Goal: Browse casually

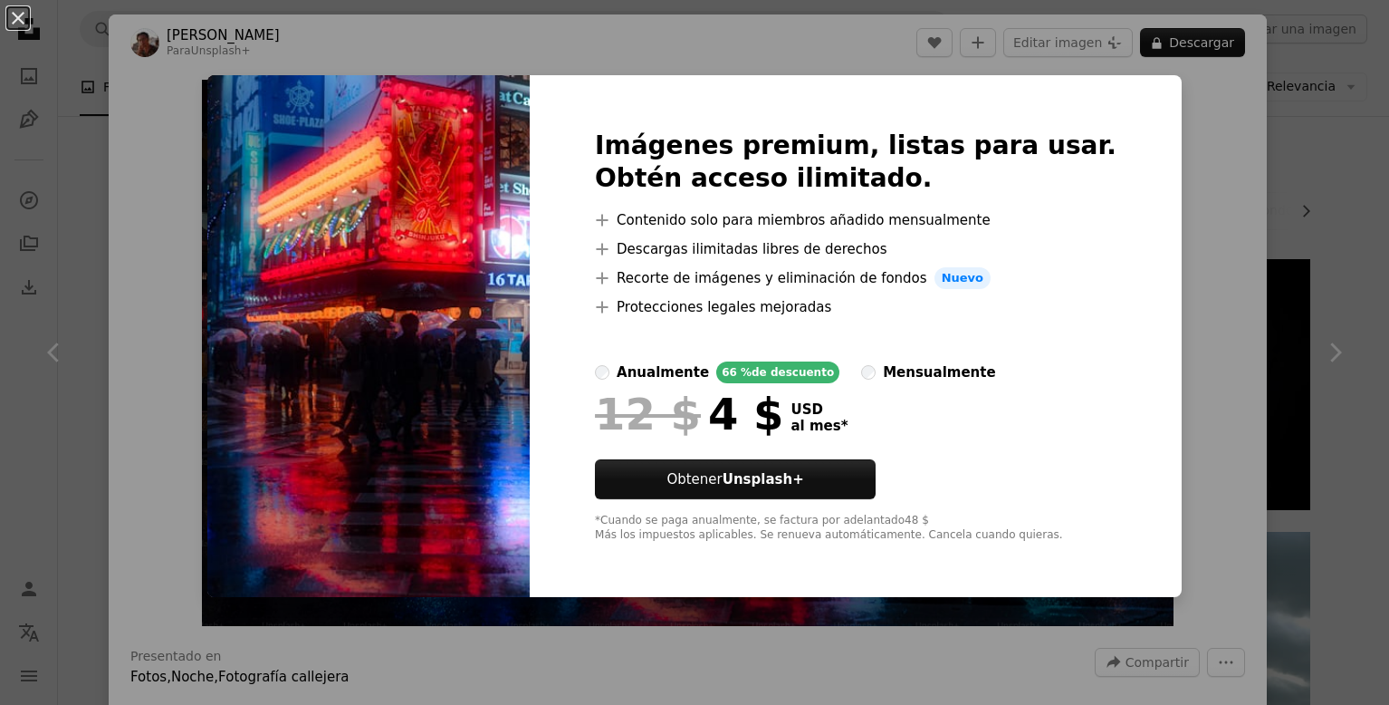
scroll to position [1177, 0]
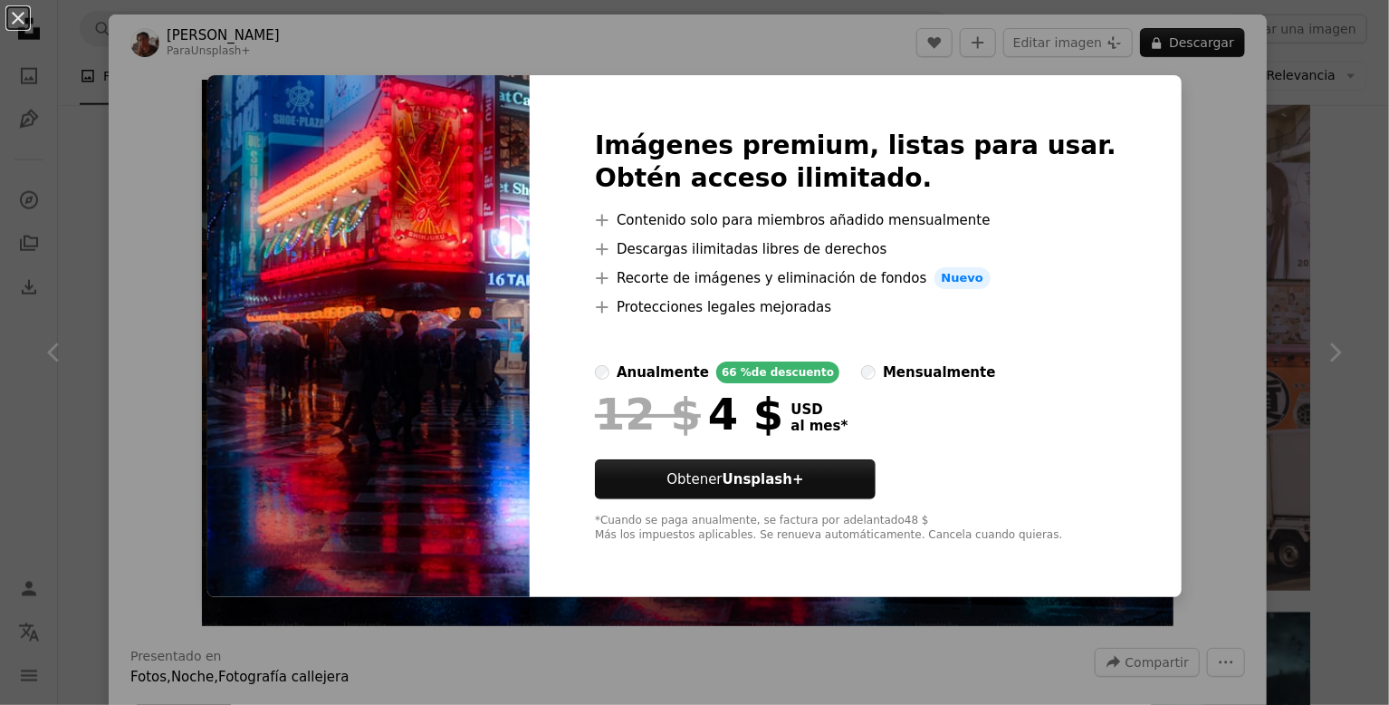
click at [1190, 440] on div "An X shape Imágenes premium, listas para usar. Obtén acceso ilimitado. A plus s…" at bounding box center [694, 352] width 1389 height 705
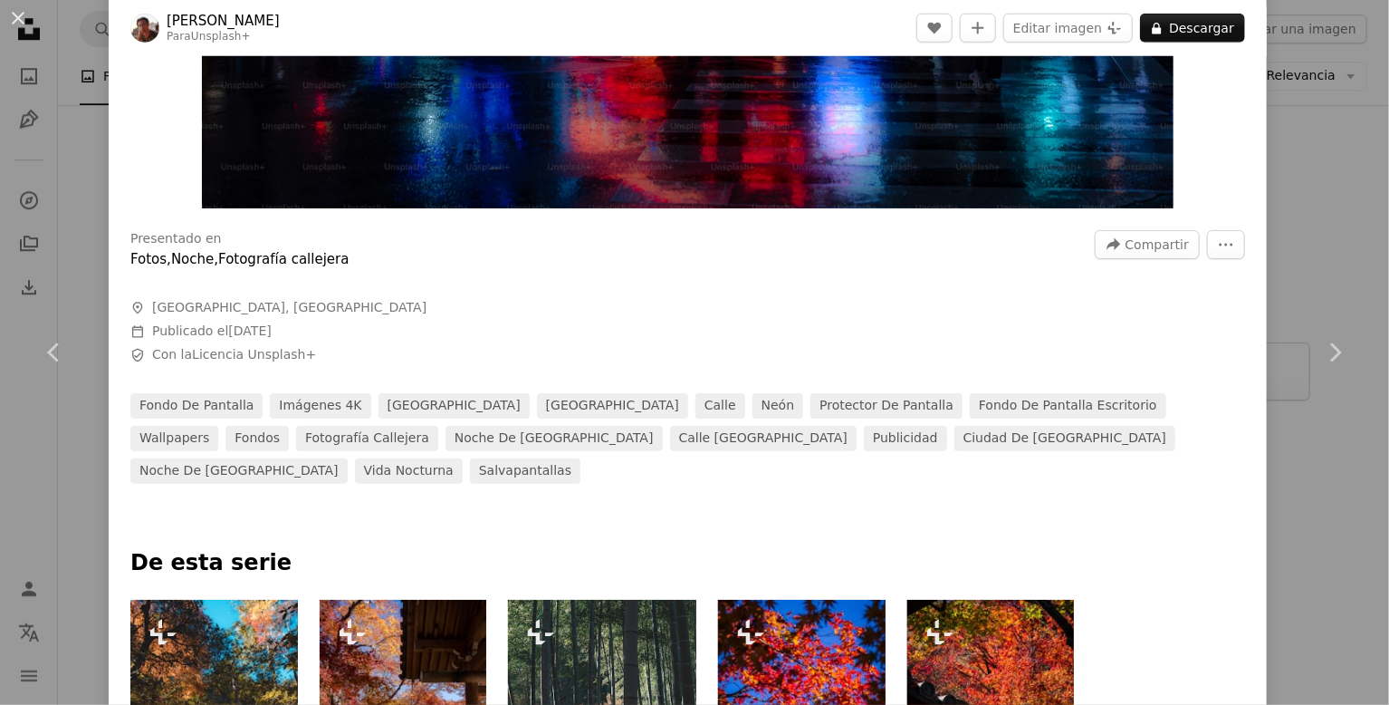
scroll to position [1177, 0]
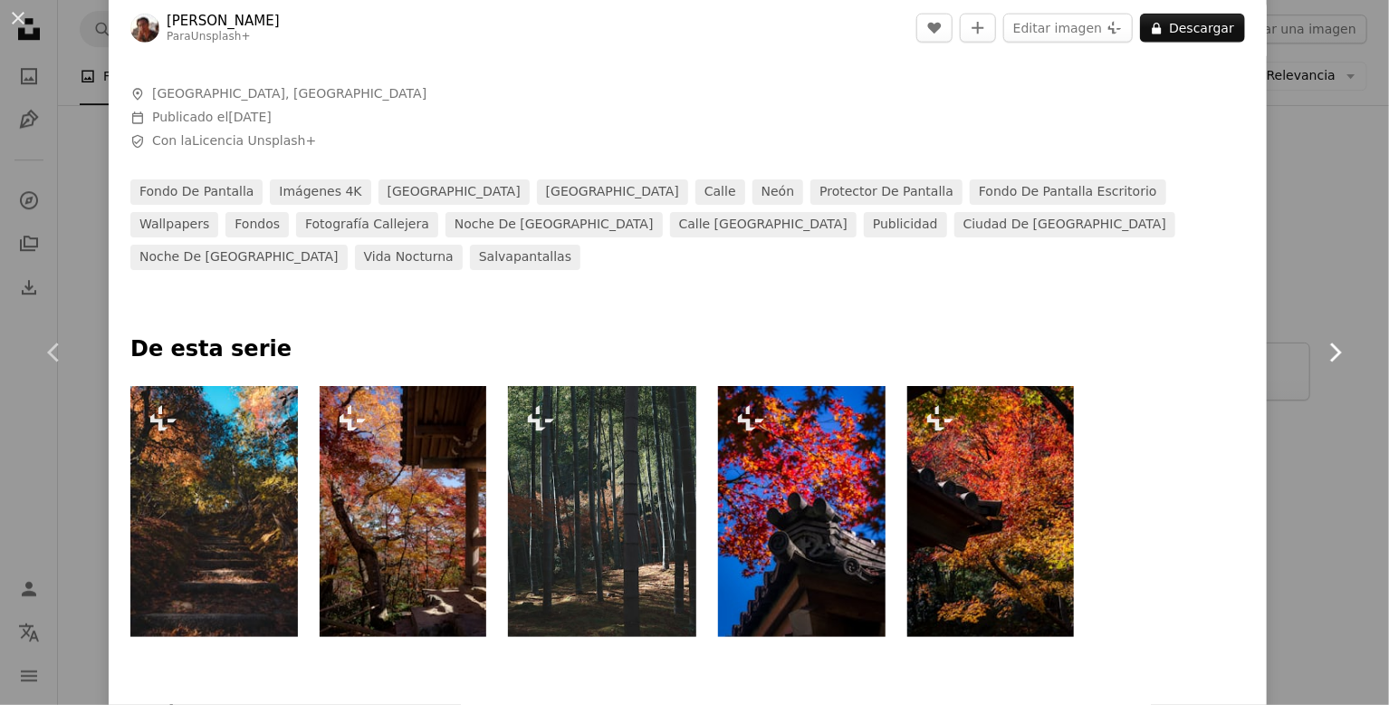
click at [1292, 300] on link "Chevron right" at bounding box center [1335, 352] width 109 height 174
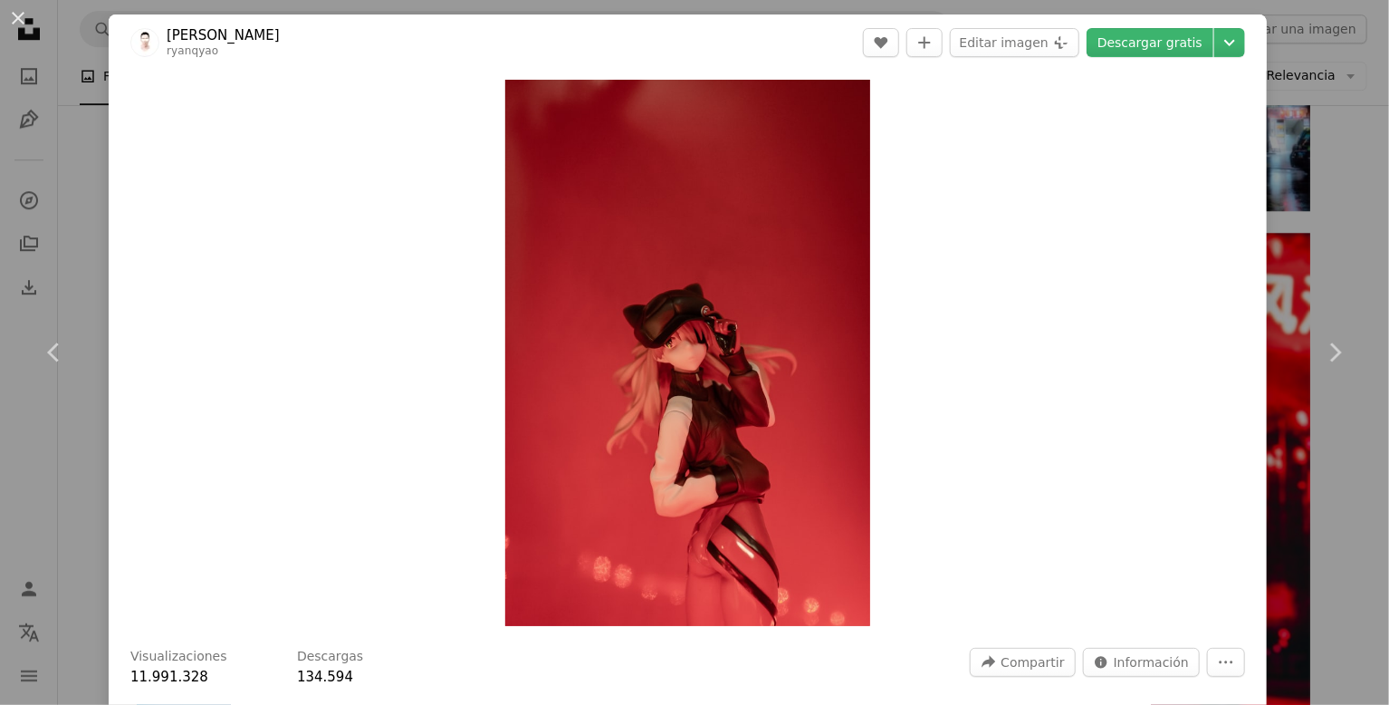
click at [91, 227] on div "An X shape Chevron left Chevron right [PERSON_NAME] A heart A plus sign Editar …" at bounding box center [694, 352] width 1389 height 705
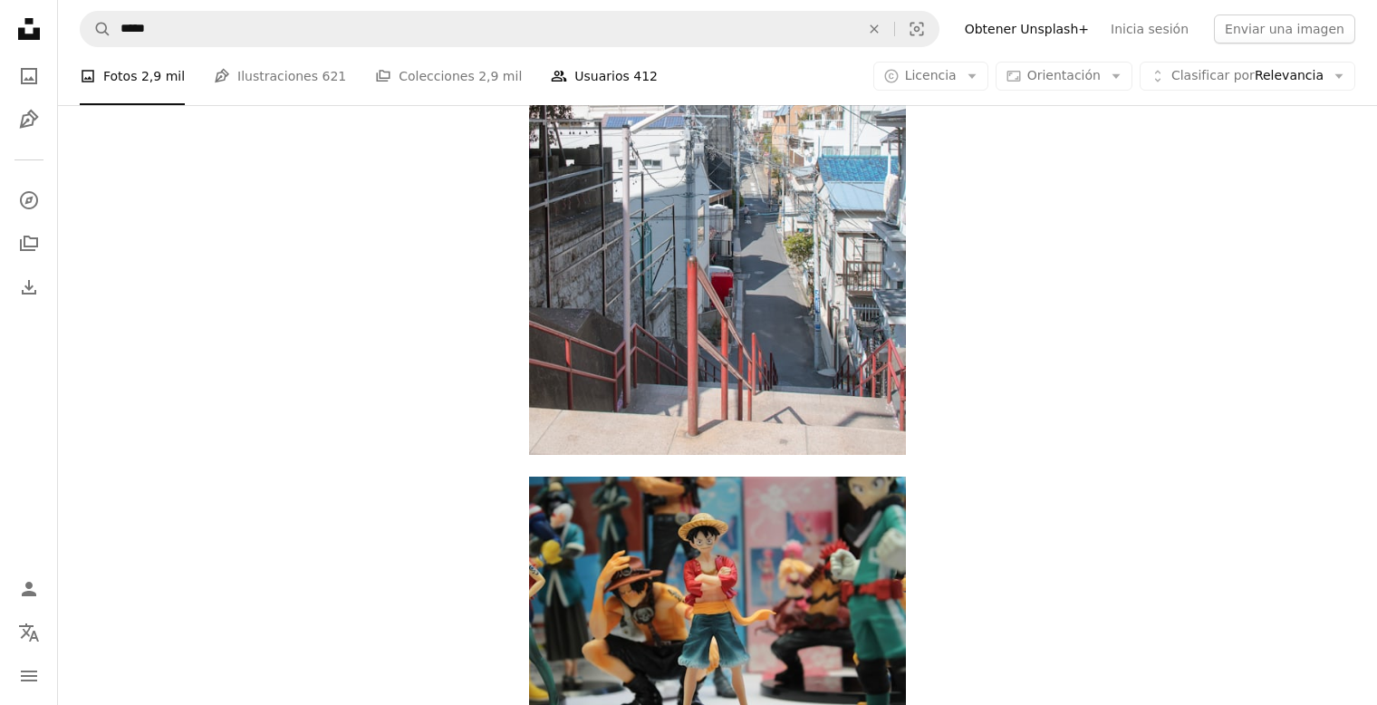
scroll to position [4387, 0]
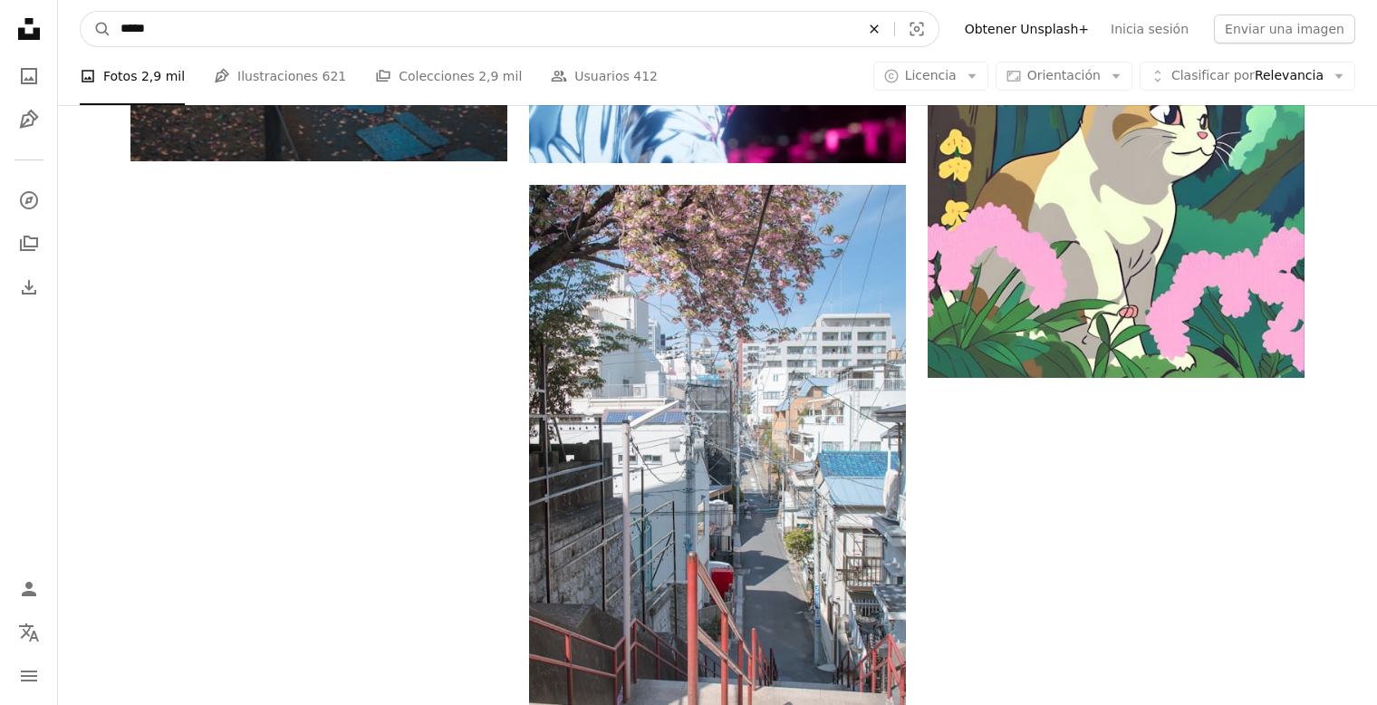
click at [894, 25] on icon "An X shape" at bounding box center [874, 29] width 40 height 14
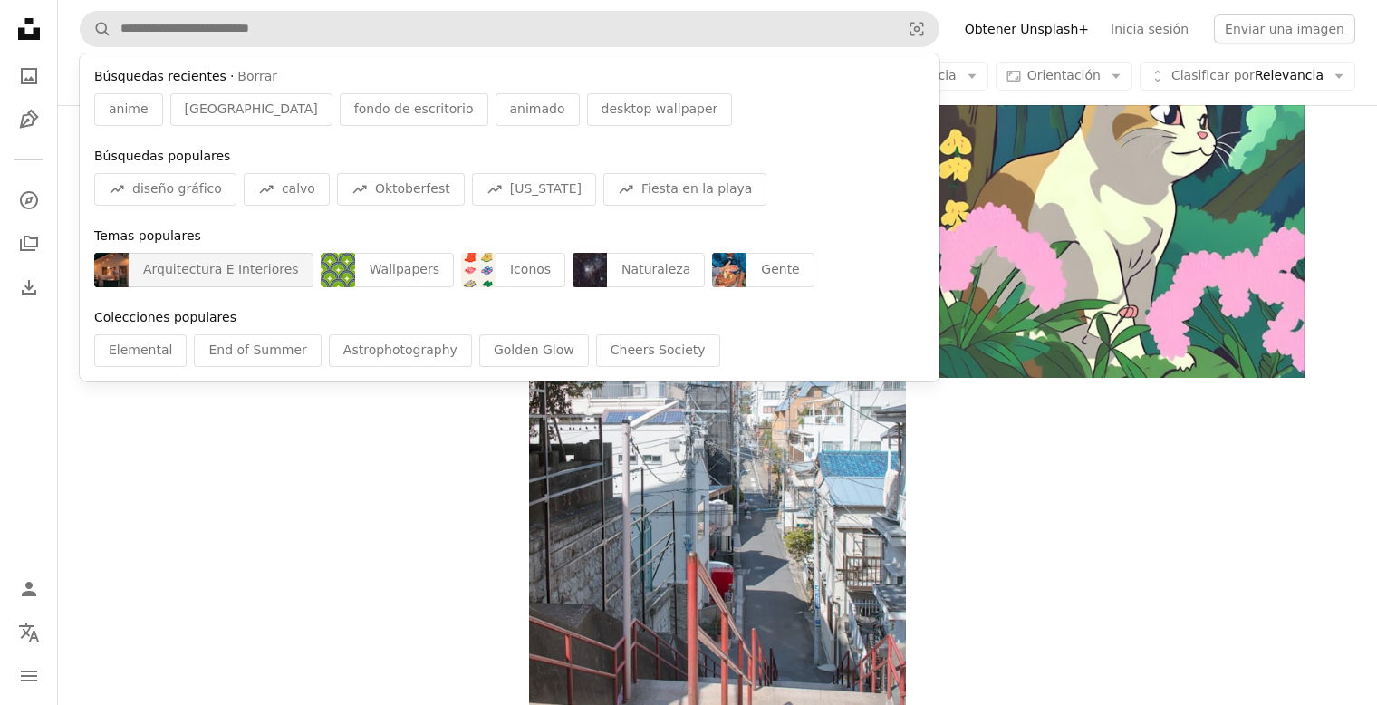
click at [202, 257] on div "Arquitectura E Interiores" at bounding box center [221, 270] width 185 height 34
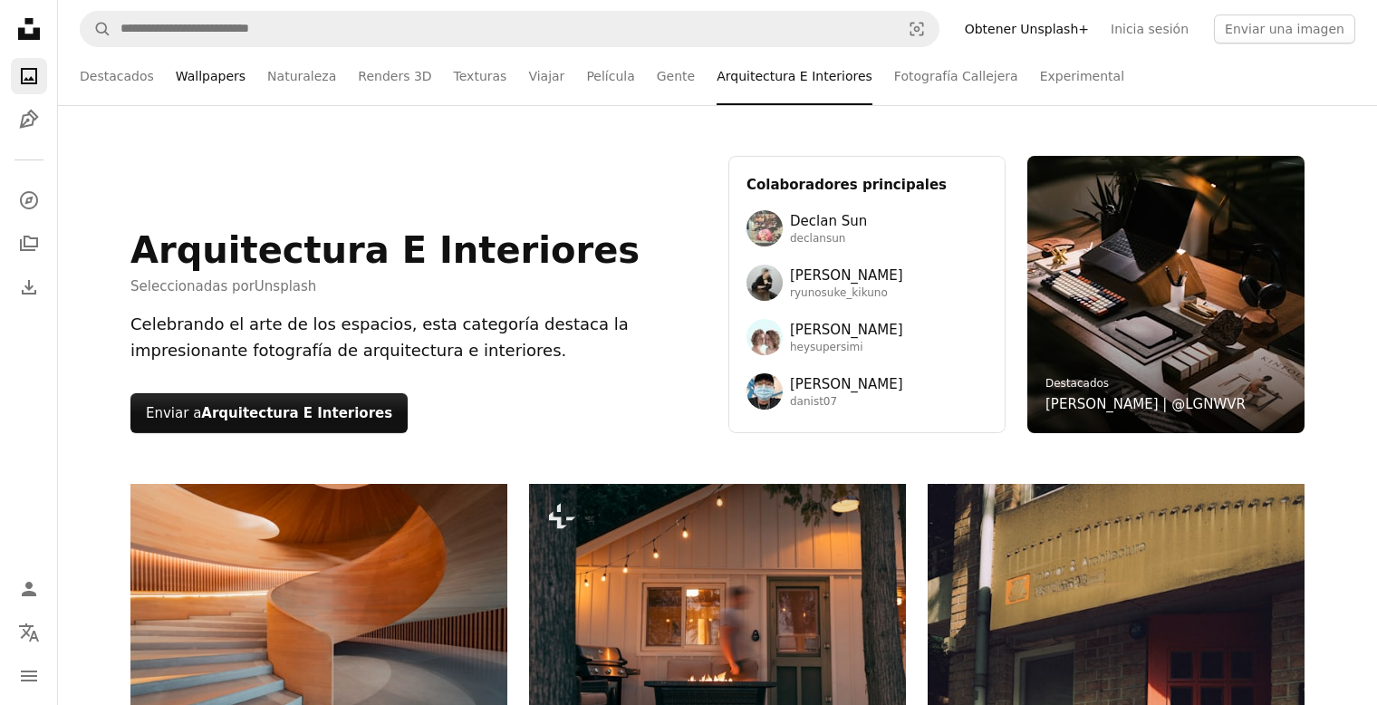
click at [184, 79] on link "Wallpapers" at bounding box center [211, 76] width 70 height 58
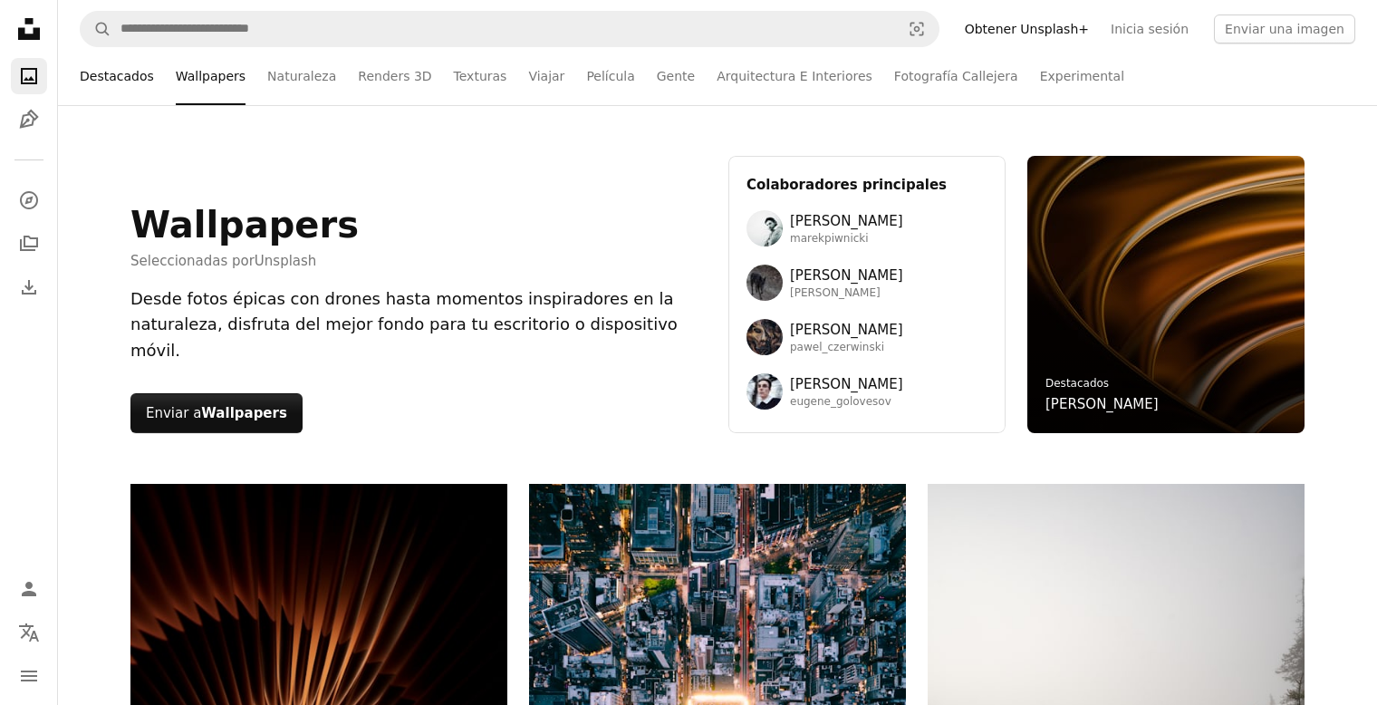
click at [130, 80] on link "Destacados" at bounding box center [117, 76] width 74 height 58
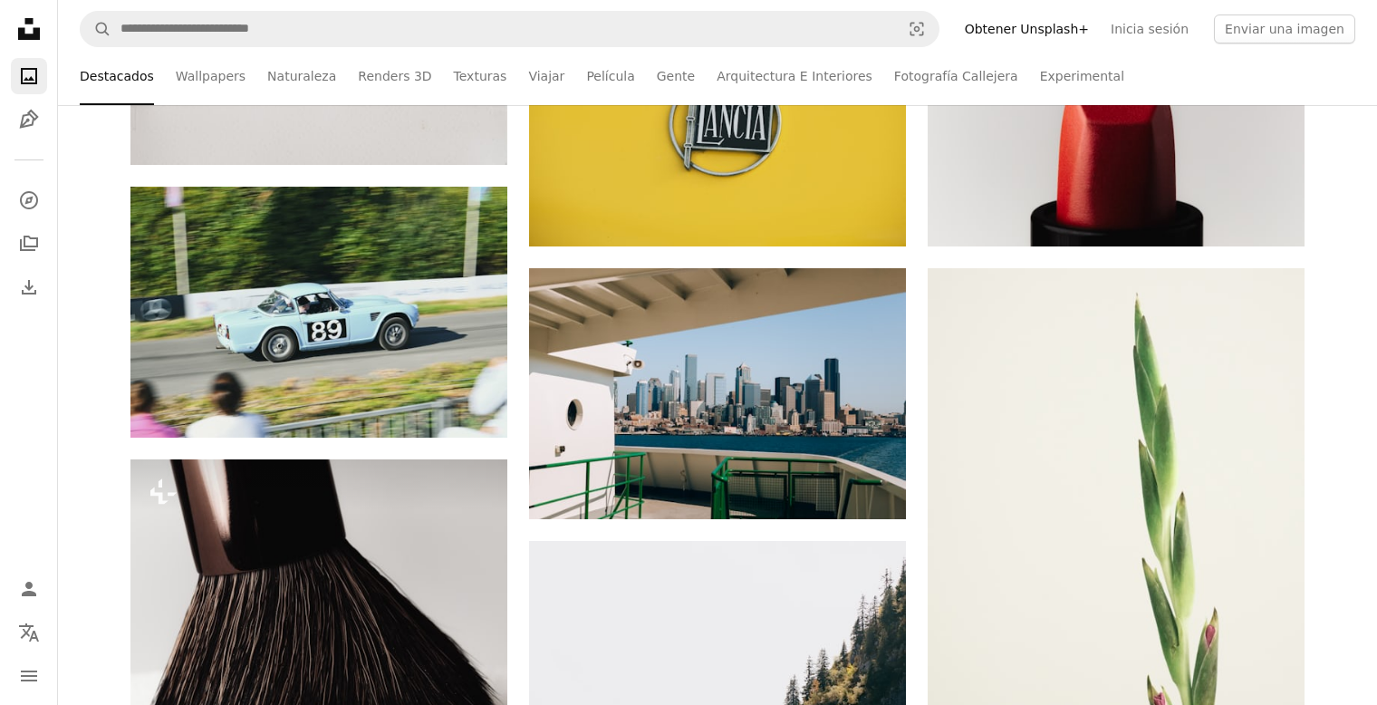
scroll to position [815, 0]
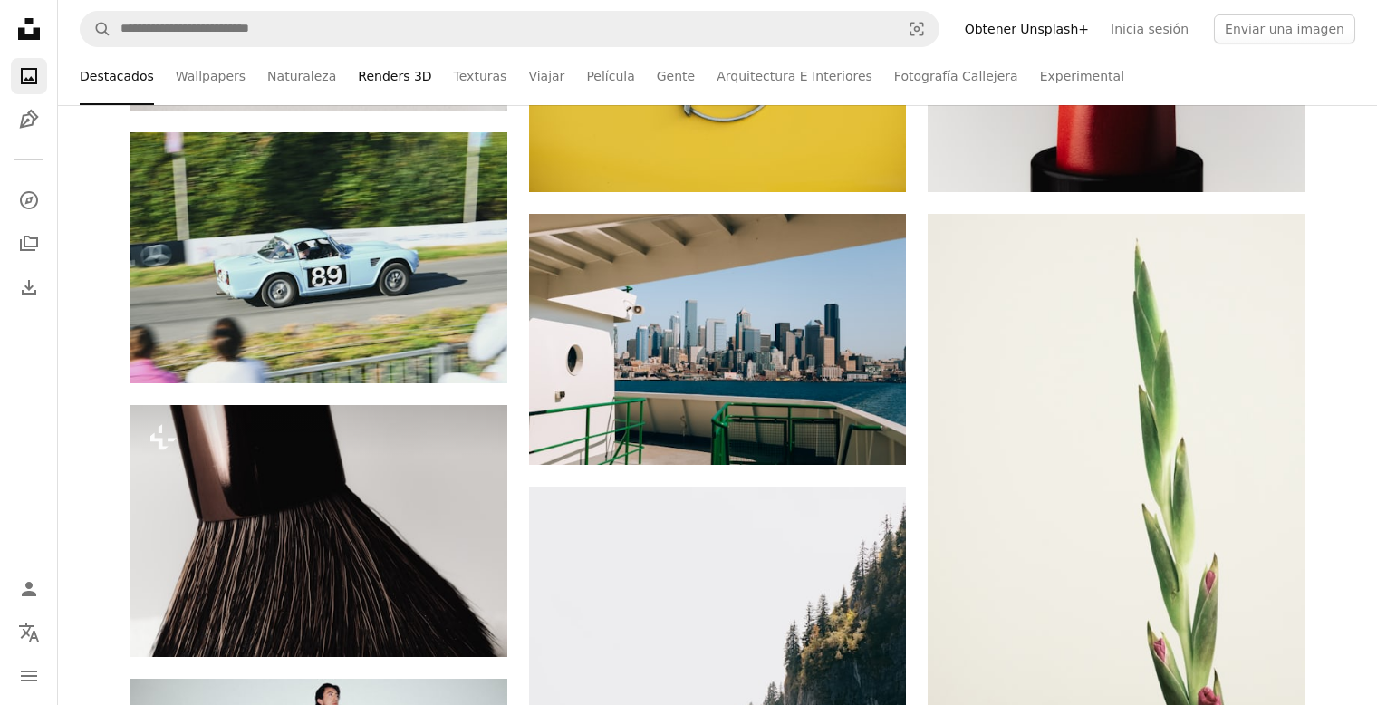
click at [380, 68] on link "Renders 3D" at bounding box center [394, 76] width 73 height 58
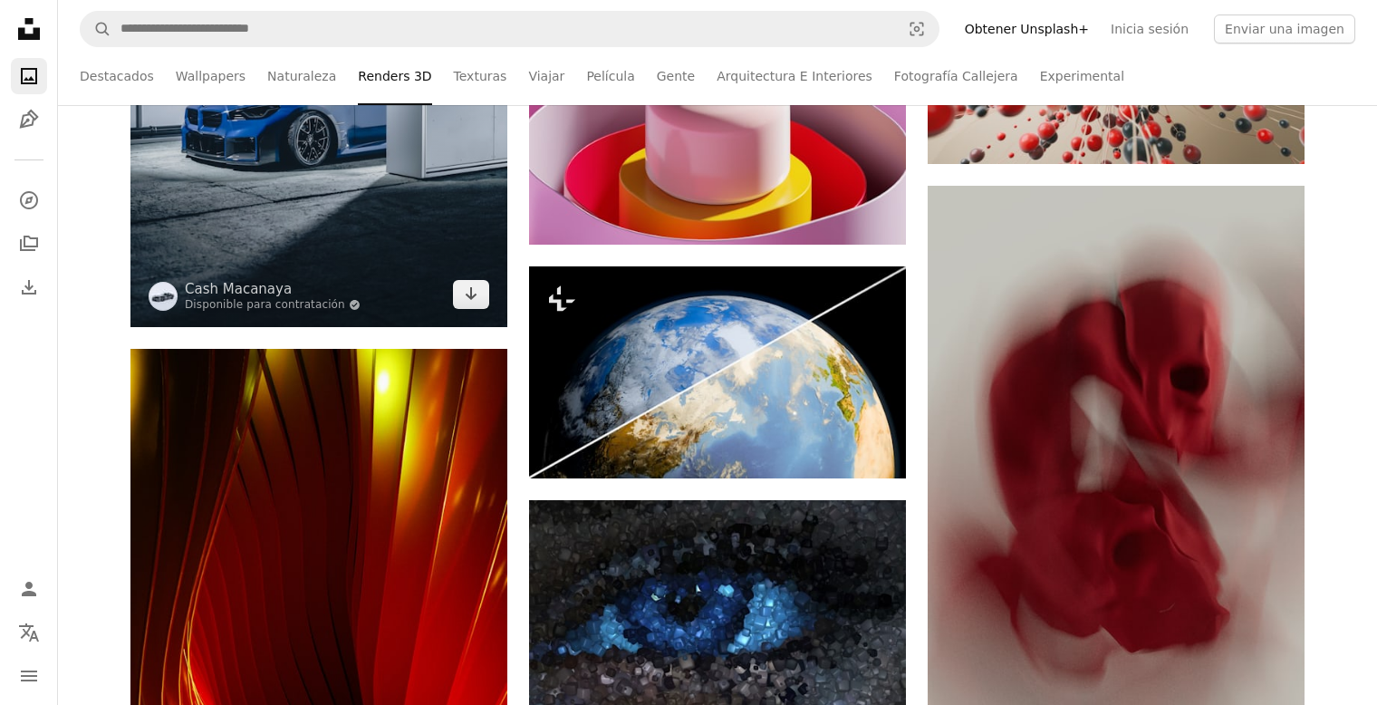
scroll to position [1902, 0]
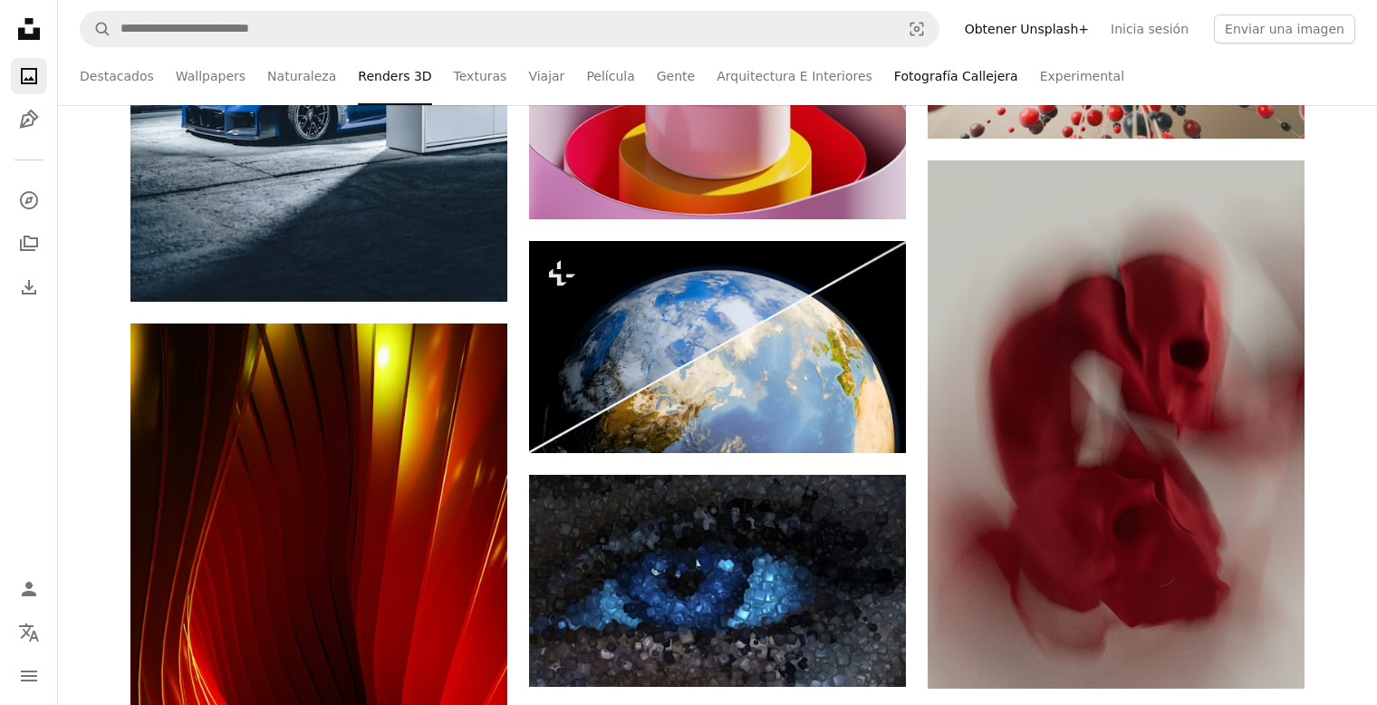
click at [894, 76] on link "Fotografía Callejera" at bounding box center [956, 76] width 124 height 58
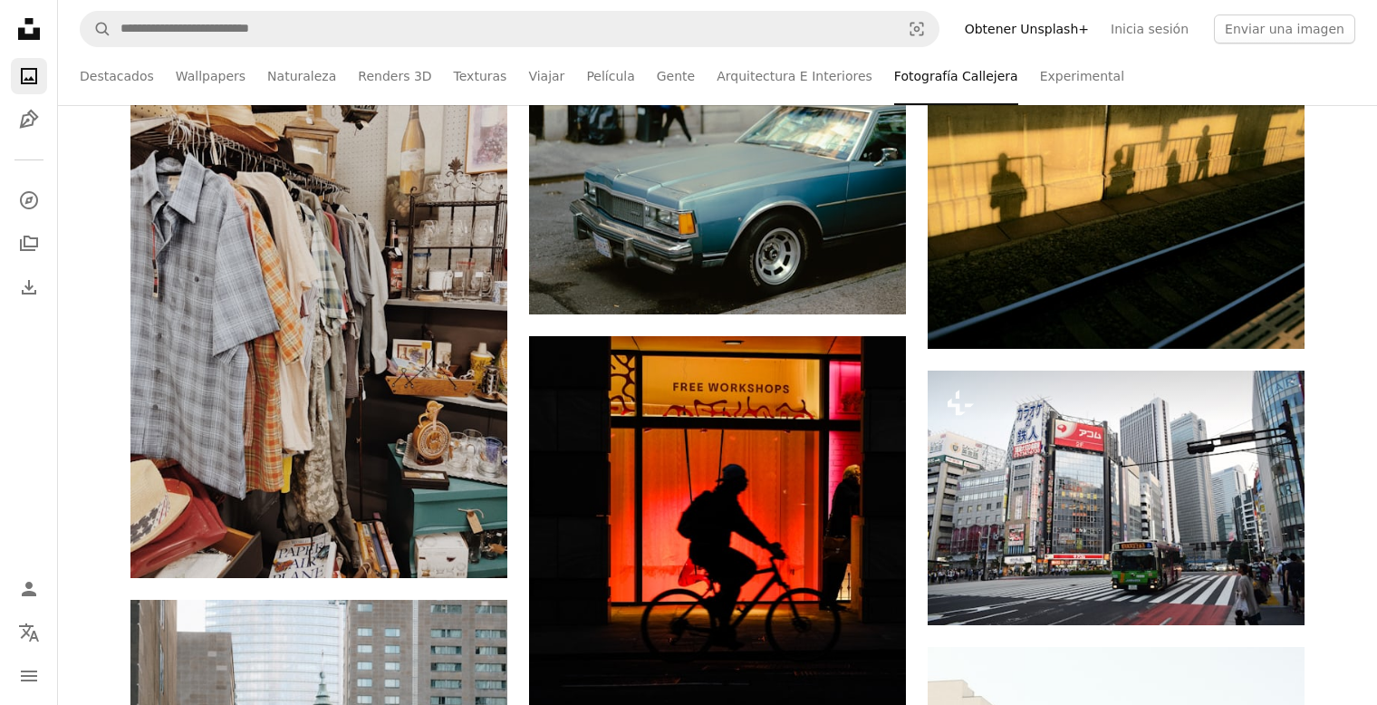
scroll to position [1630, 0]
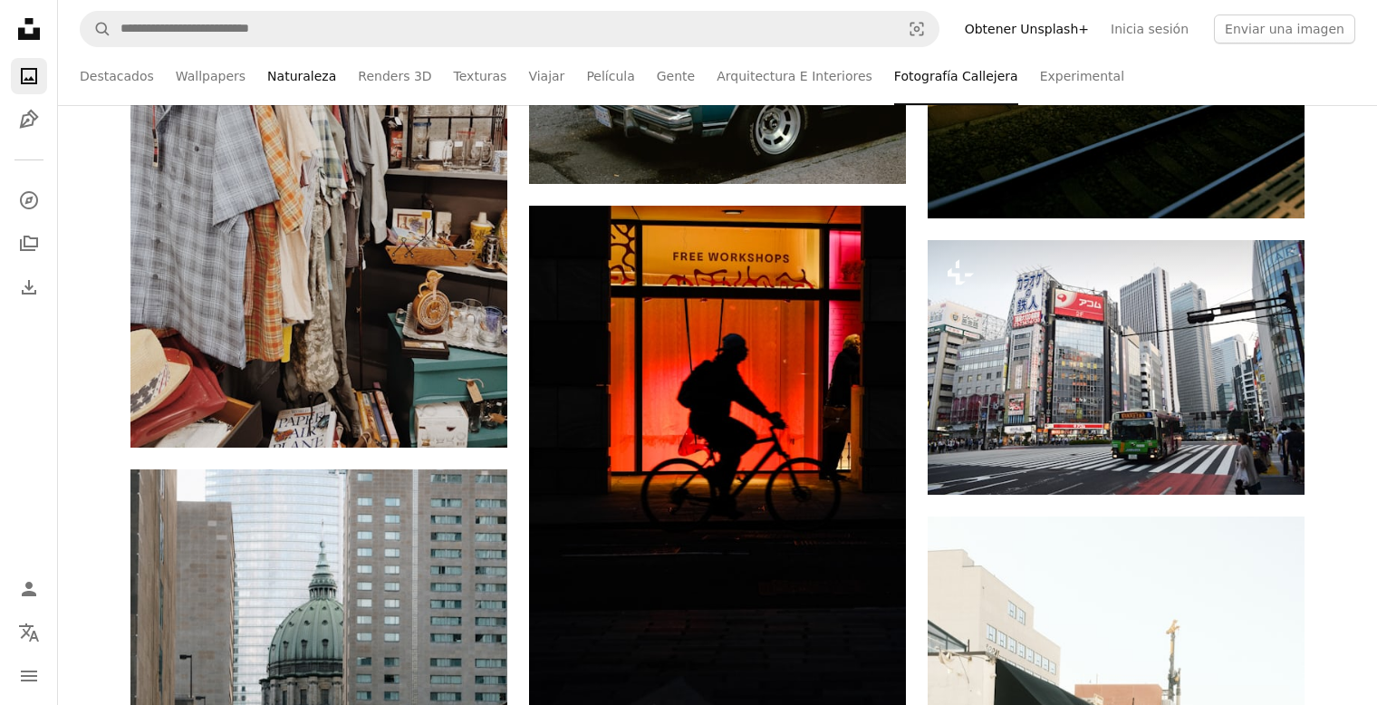
click at [307, 83] on link "Naturaleza" at bounding box center [301, 76] width 69 height 58
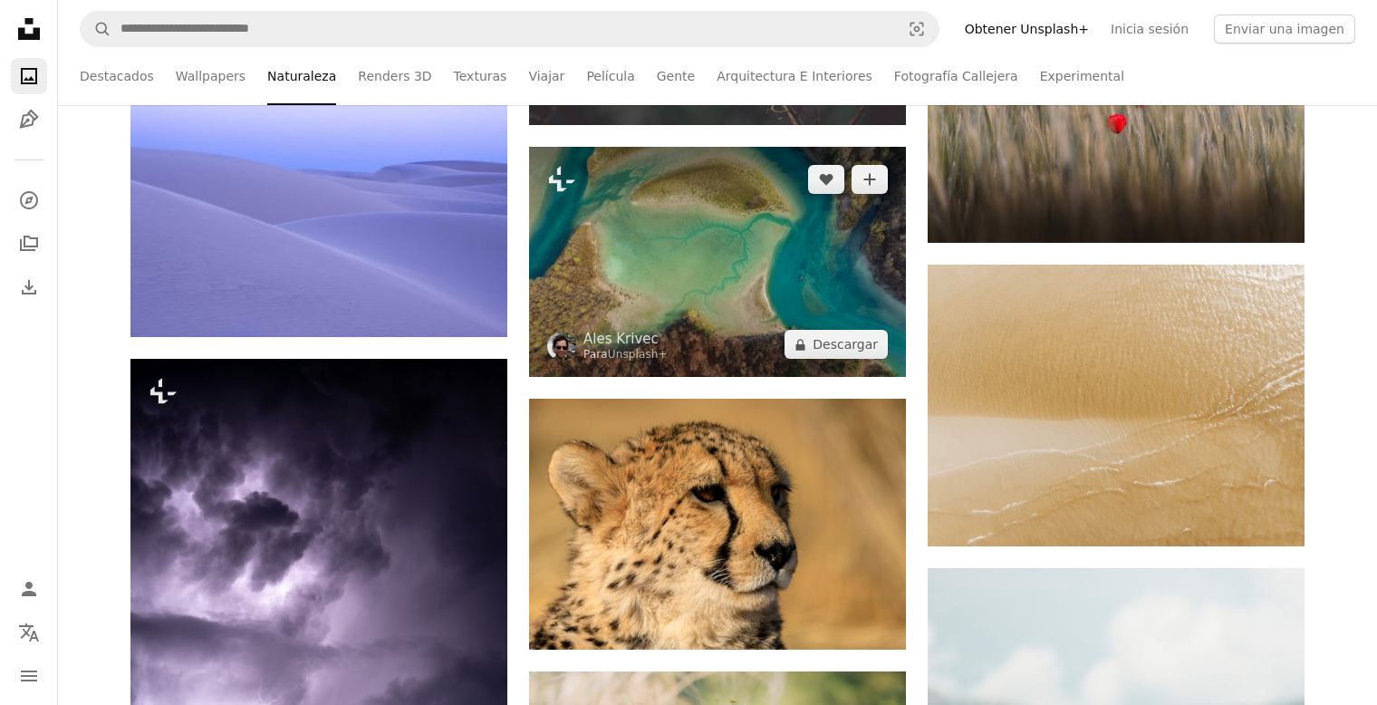
scroll to position [3713, 0]
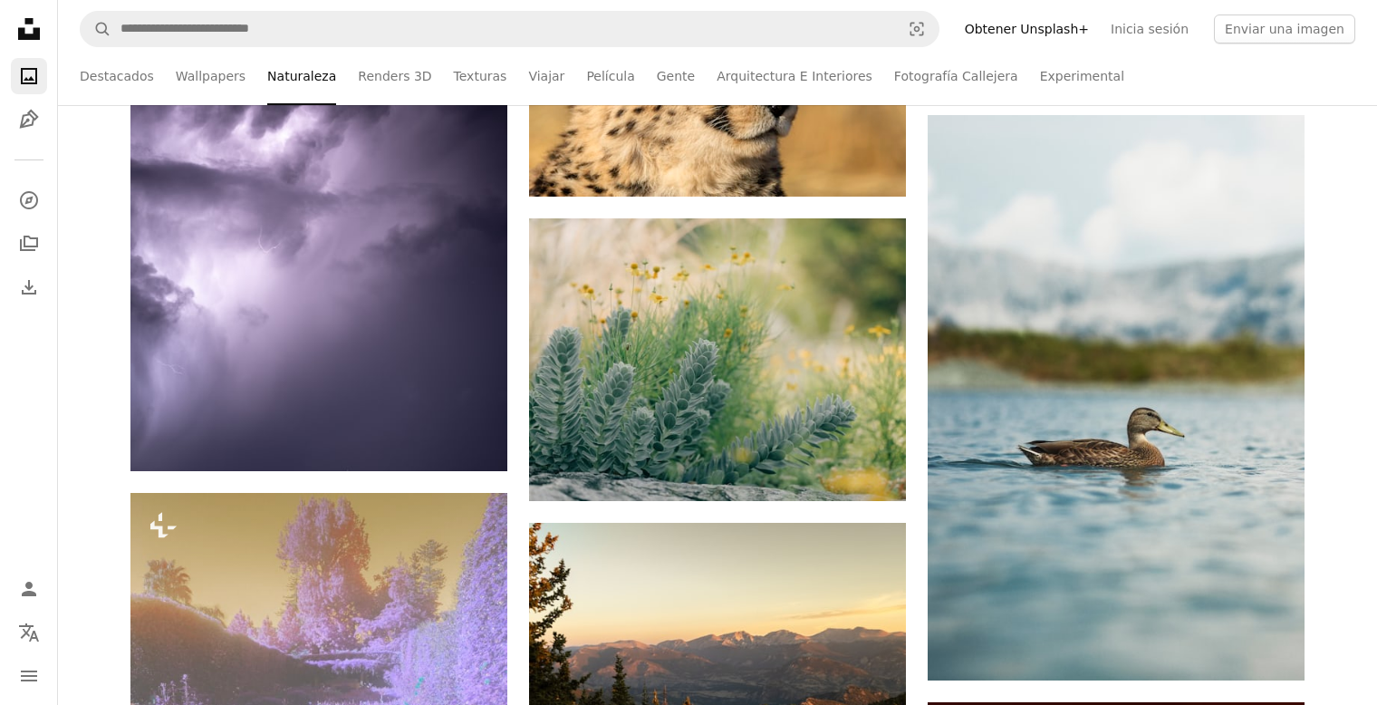
click at [157, 82] on ul "Destacados Wallpapers Naturaleza Renders 3D Texturas Viajar Película Gente Arqu…" at bounding box center [717, 76] width 1275 height 58
click at [176, 83] on link "Wallpapers" at bounding box center [211, 76] width 70 height 58
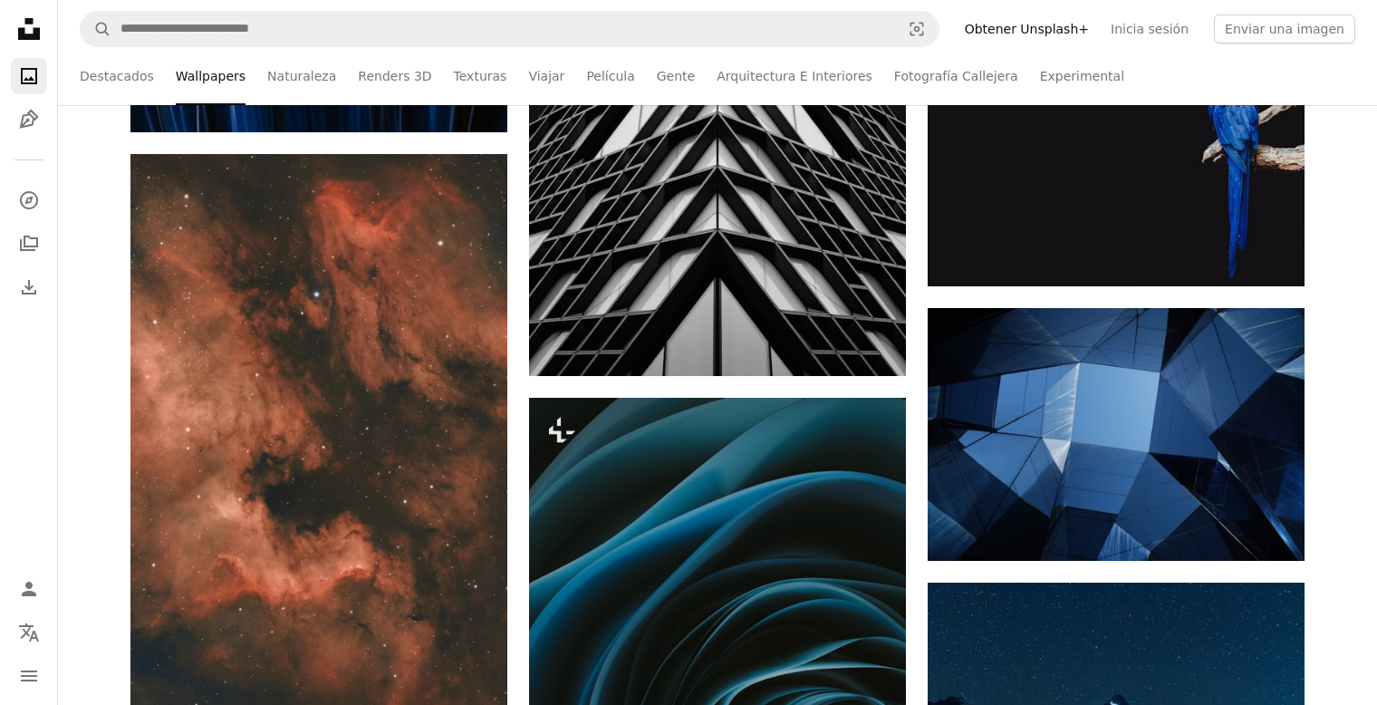
scroll to position [5796, 0]
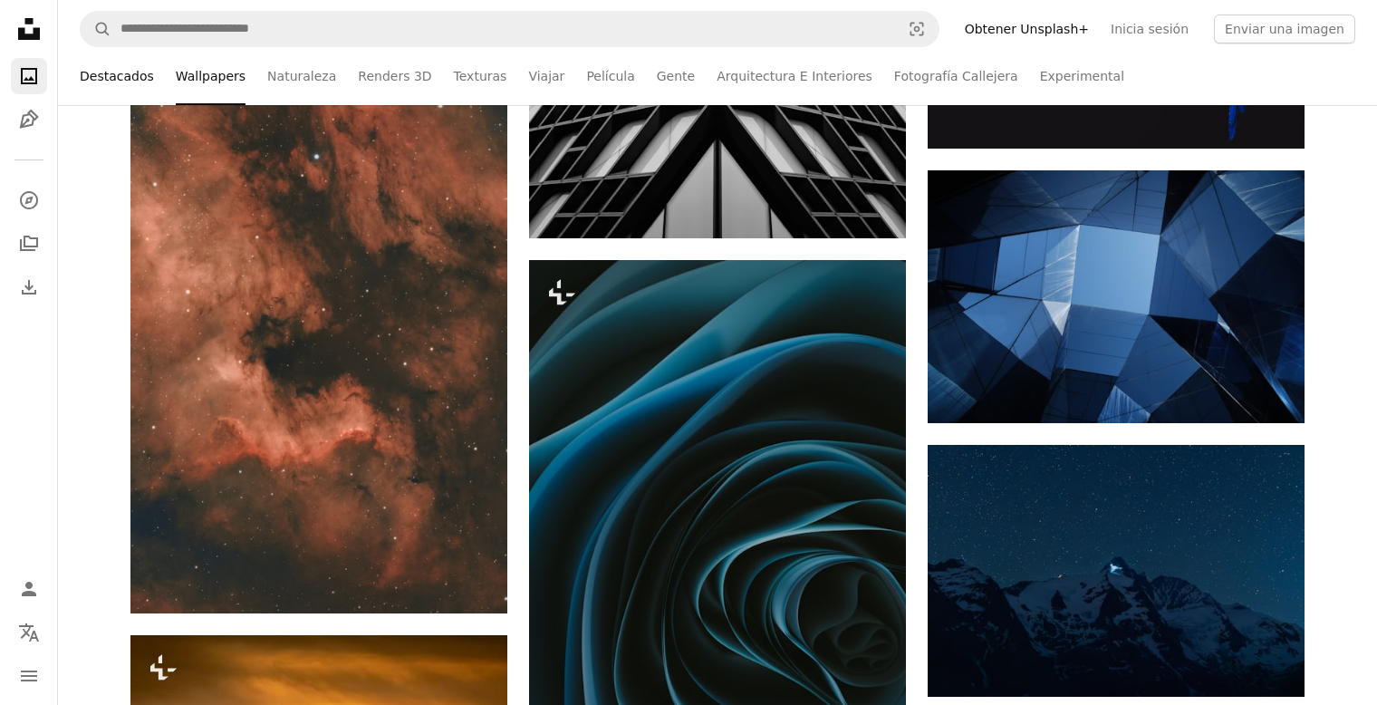
click at [107, 76] on link "Destacados" at bounding box center [117, 76] width 74 height 58
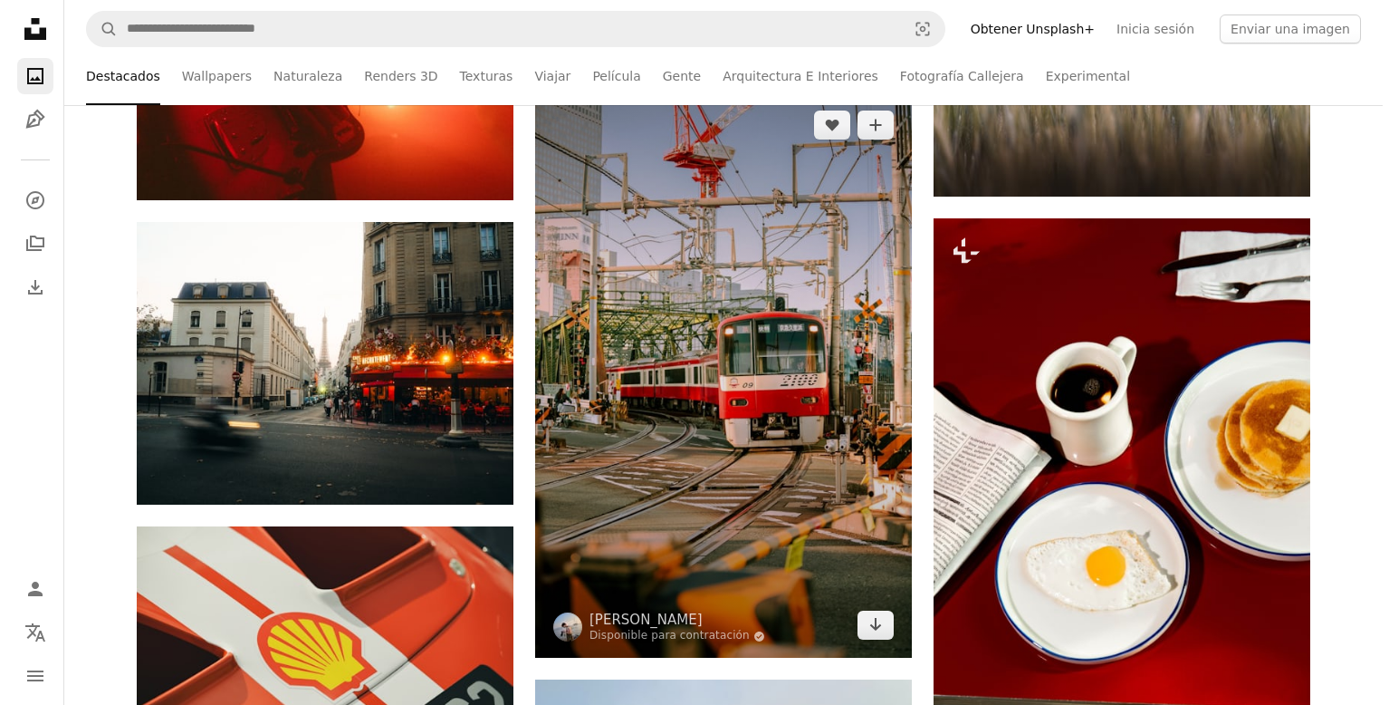
scroll to position [9057, 0]
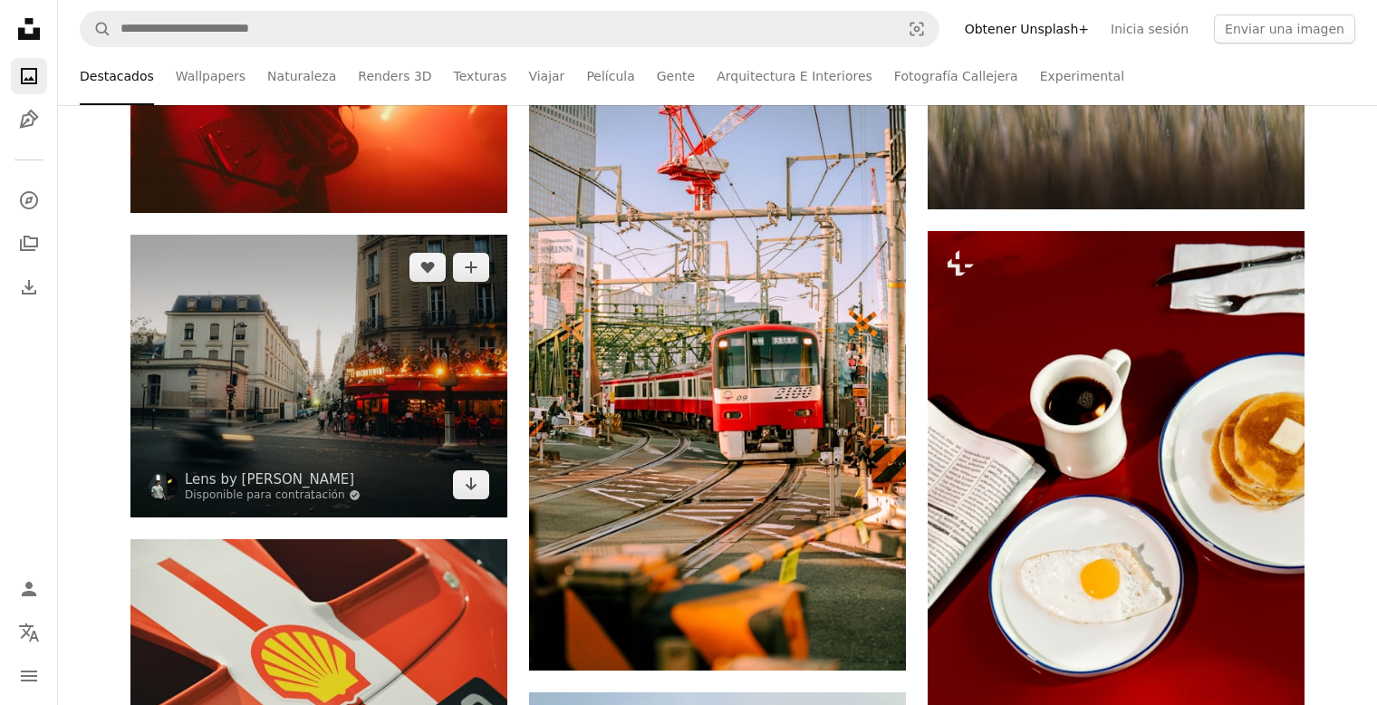
click at [477, 285] on img at bounding box center [318, 376] width 377 height 283
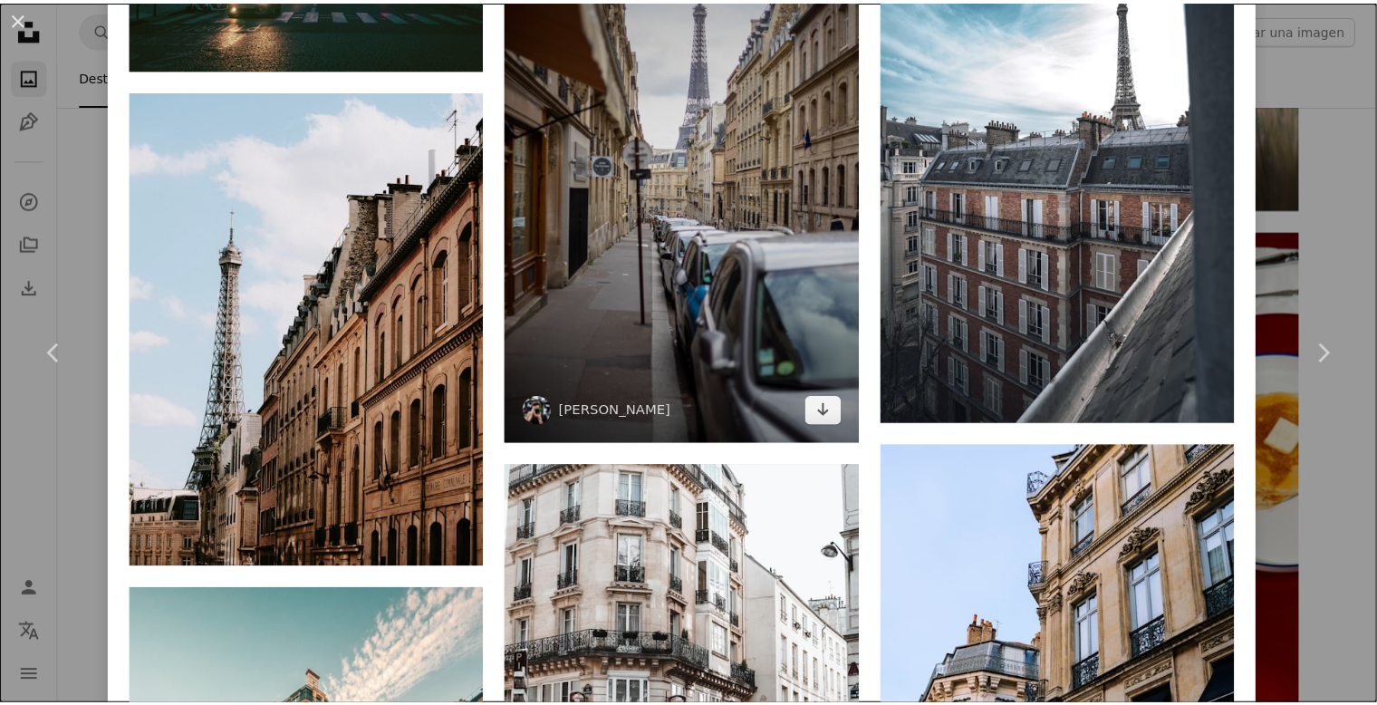
scroll to position [8783, 0]
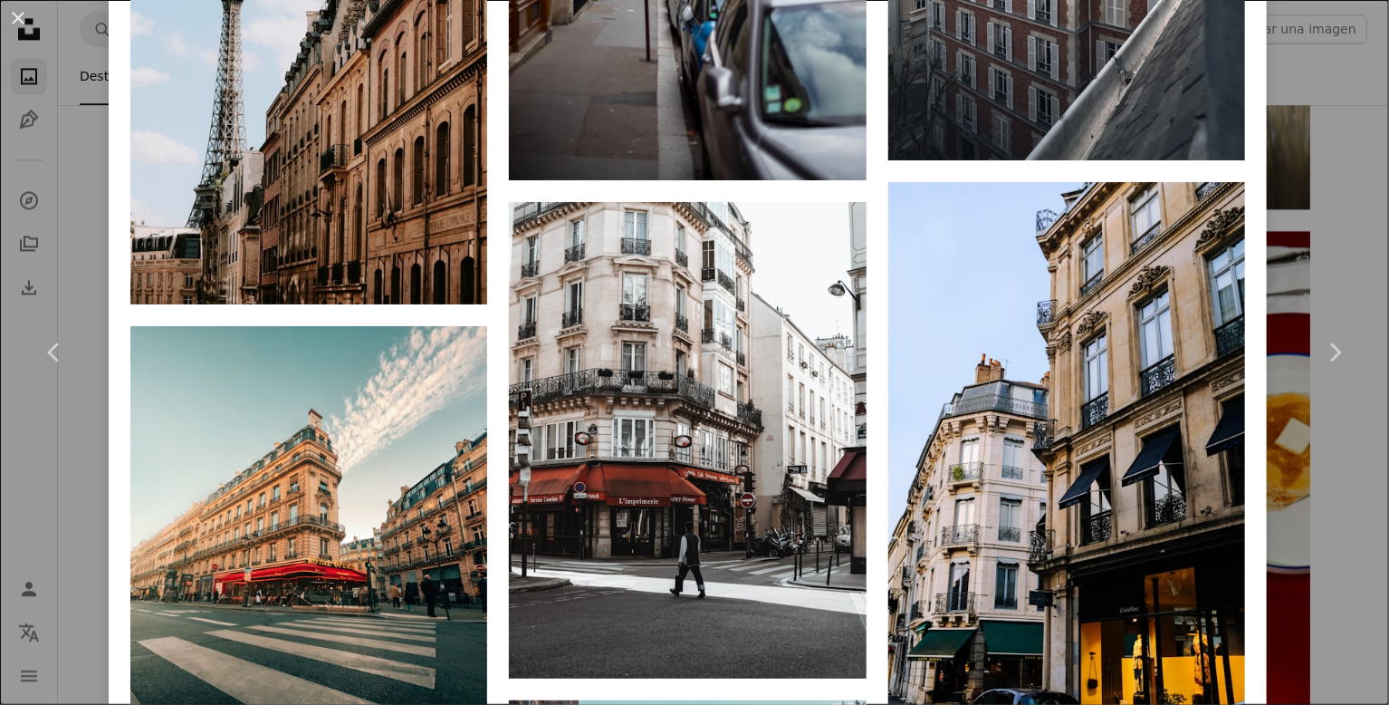
click at [88, 257] on div "An X shape Chevron left Chevron right Lens by [PERSON_NAME] Disponible para con…" at bounding box center [694, 352] width 1389 height 705
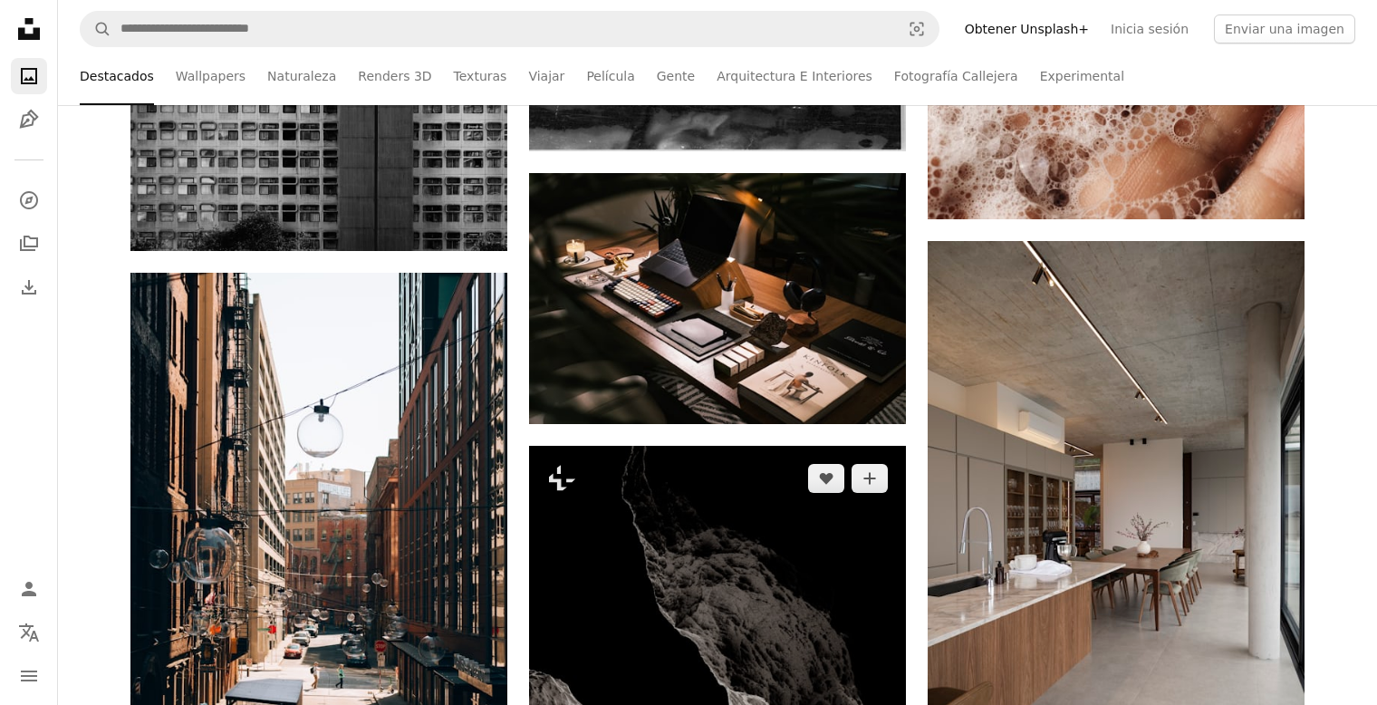
scroll to position [16393, 0]
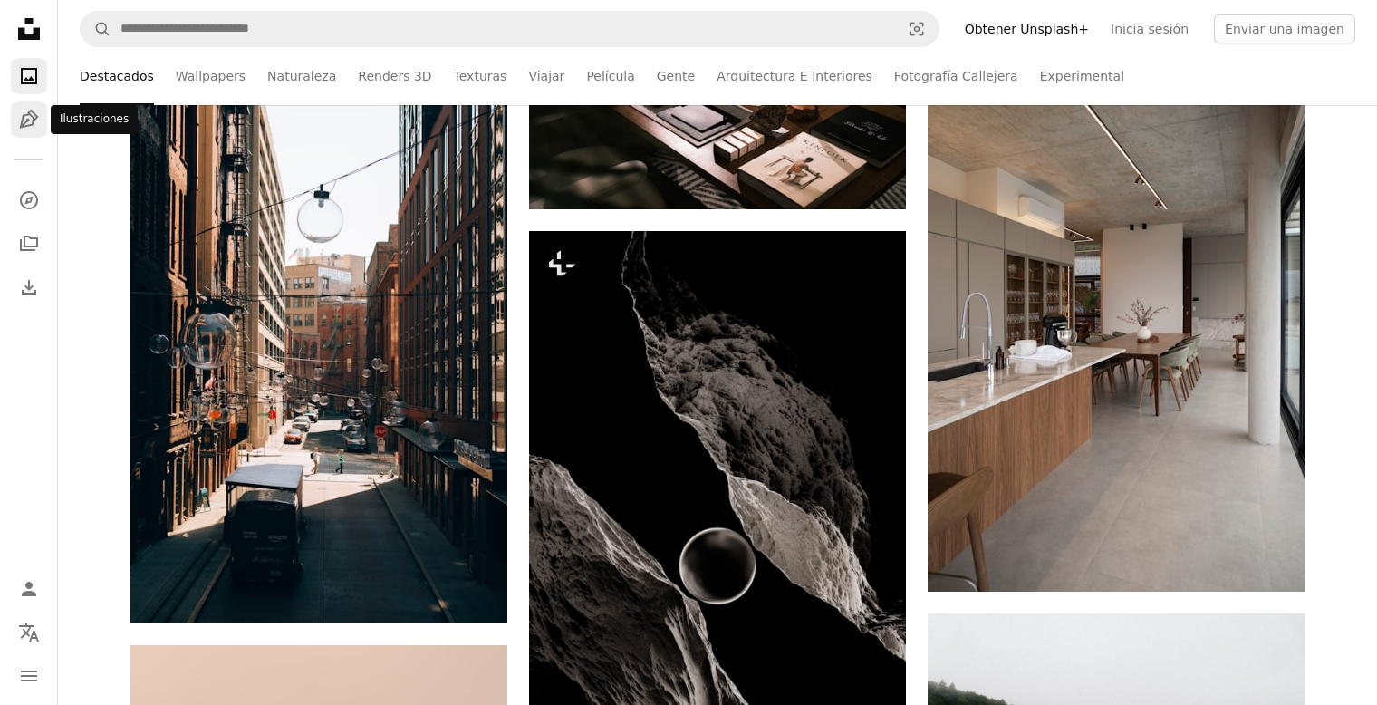
click at [37, 122] on icon "Pen Tool" at bounding box center [29, 120] width 22 height 22
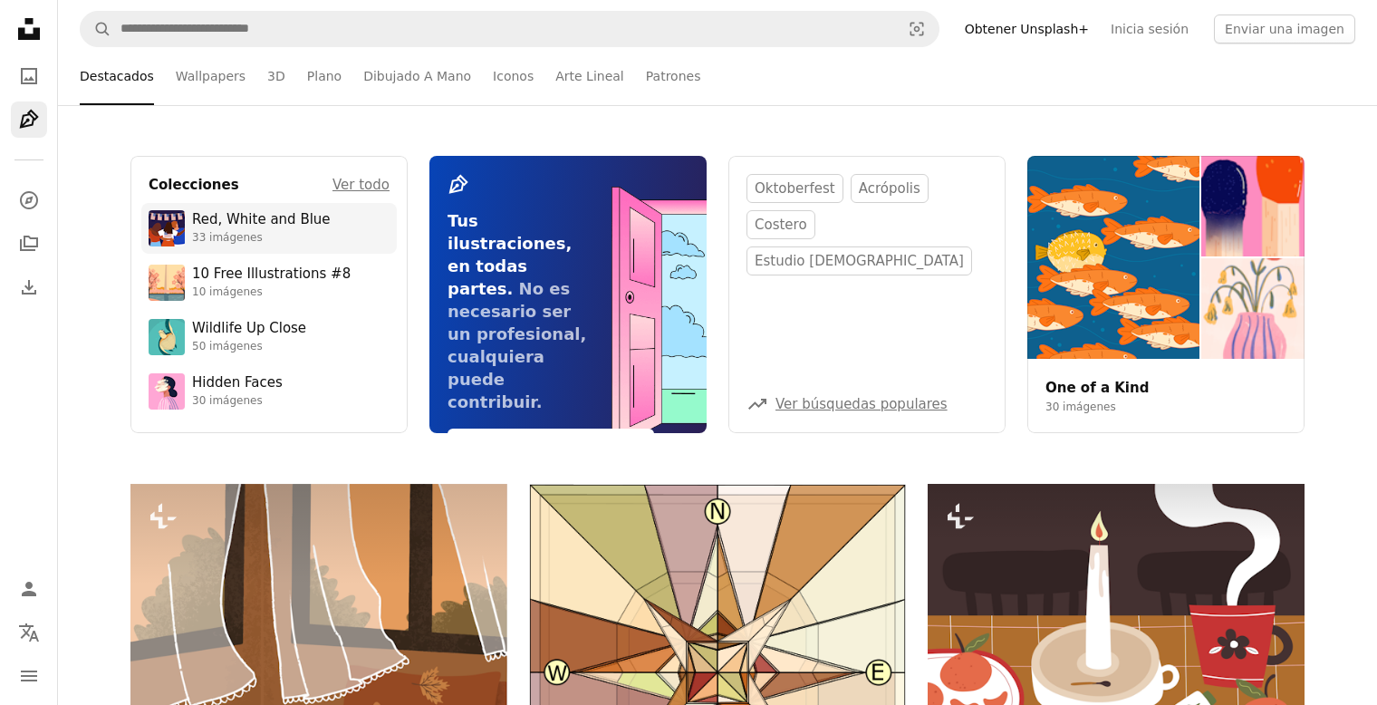
click at [293, 233] on div "33 imágenes" at bounding box center [261, 238] width 139 height 14
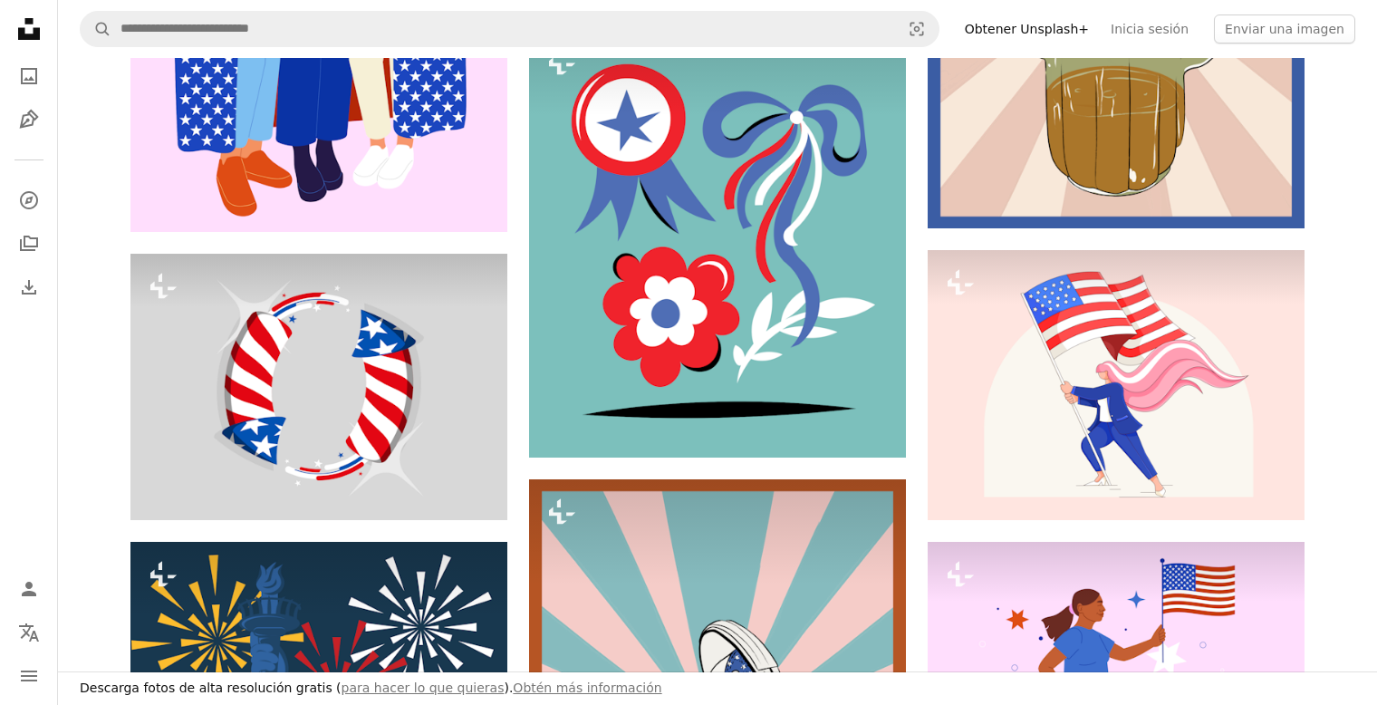
scroll to position [2627, 0]
